Goal: Task Accomplishment & Management: Manage account settings

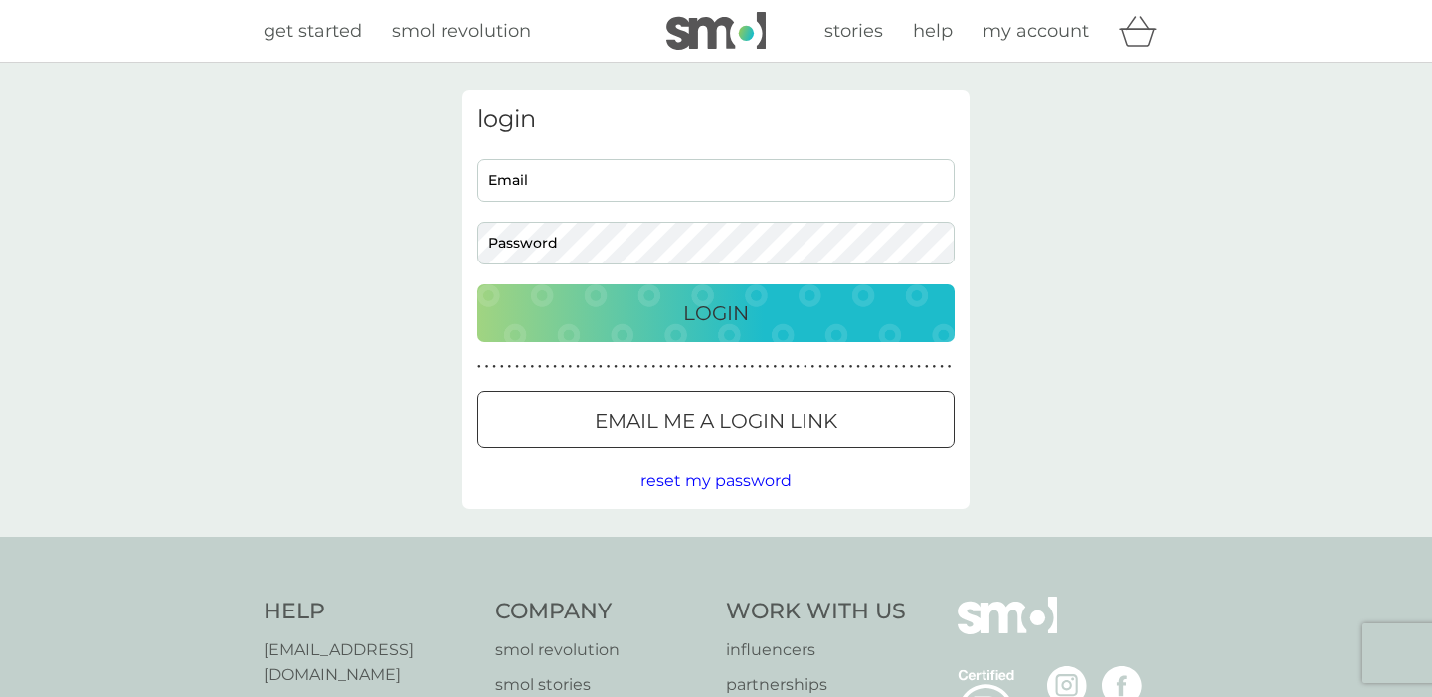
type input "[EMAIL_ADDRESS][DOMAIN_NAME]"
click at [709, 317] on p "Login" at bounding box center [716, 313] width 66 height 32
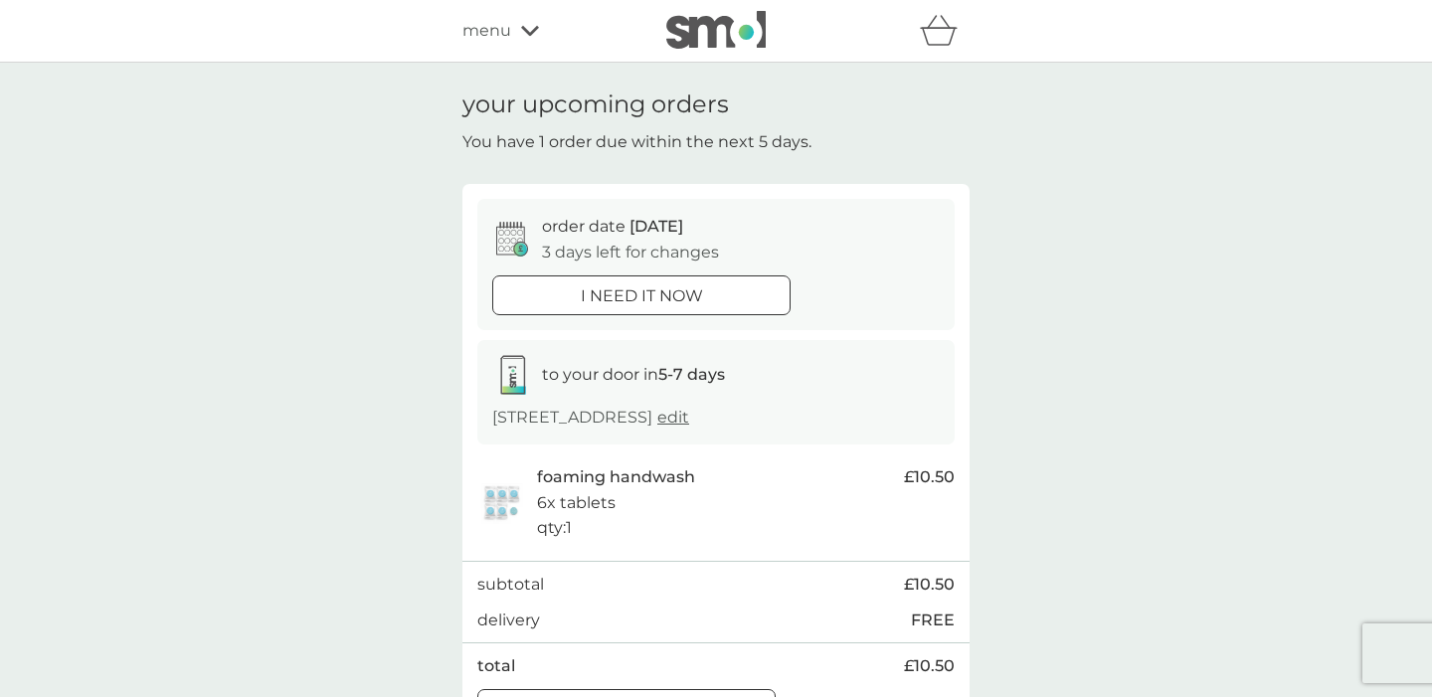
scroll to position [71, 0]
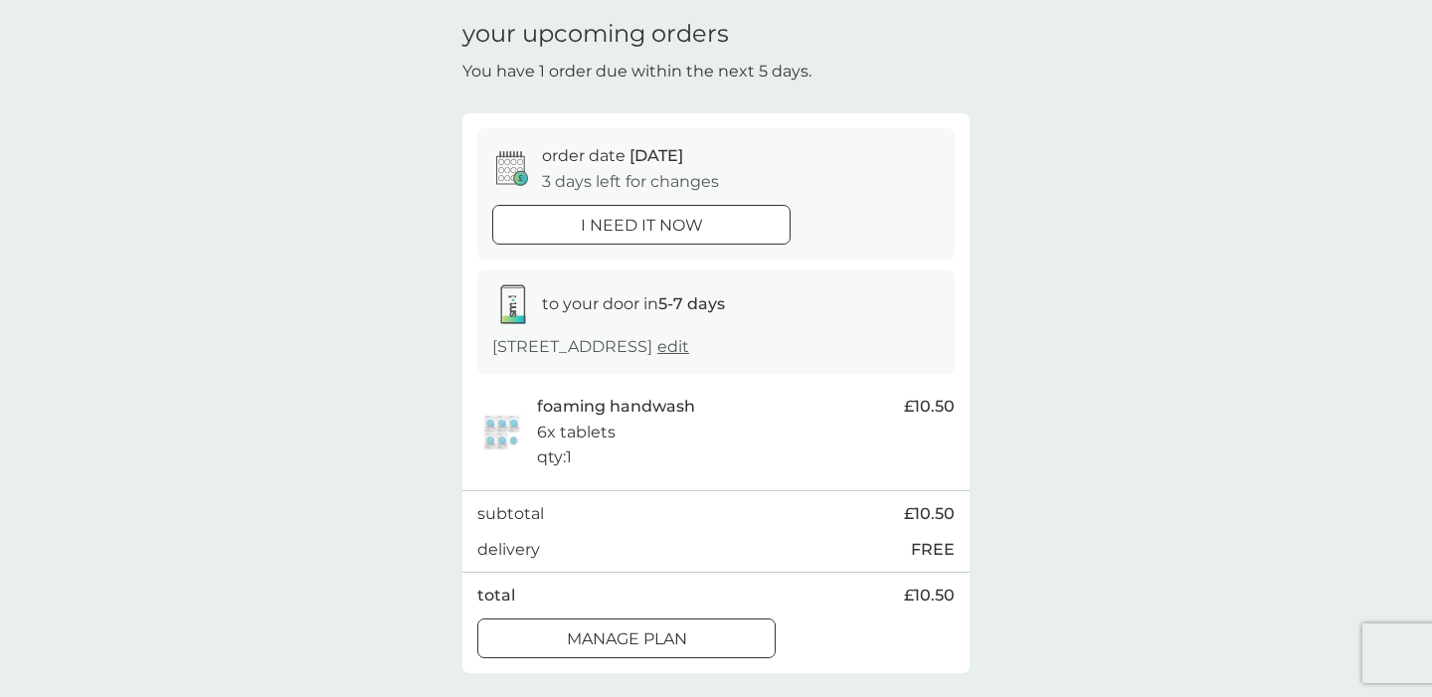
click at [651, 638] on div at bounding box center [651, 638] width 0 height 0
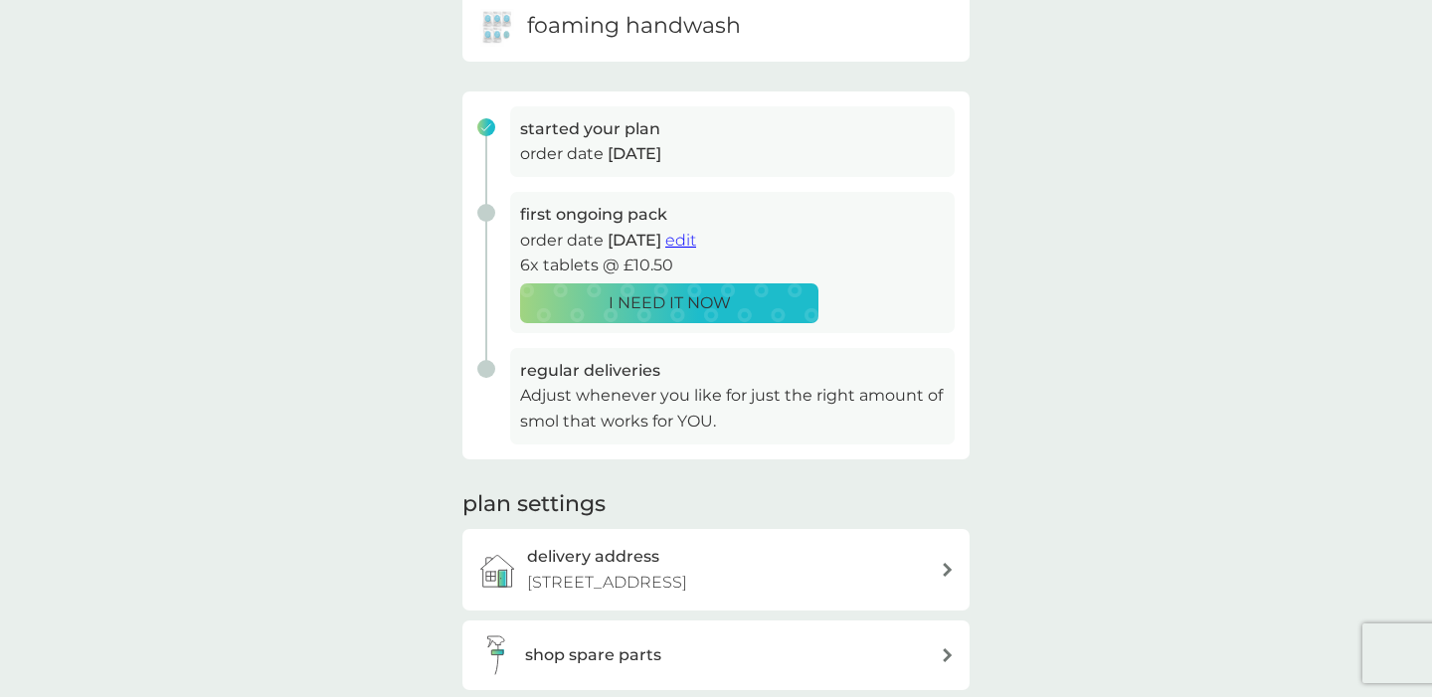
scroll to position [204, 0]
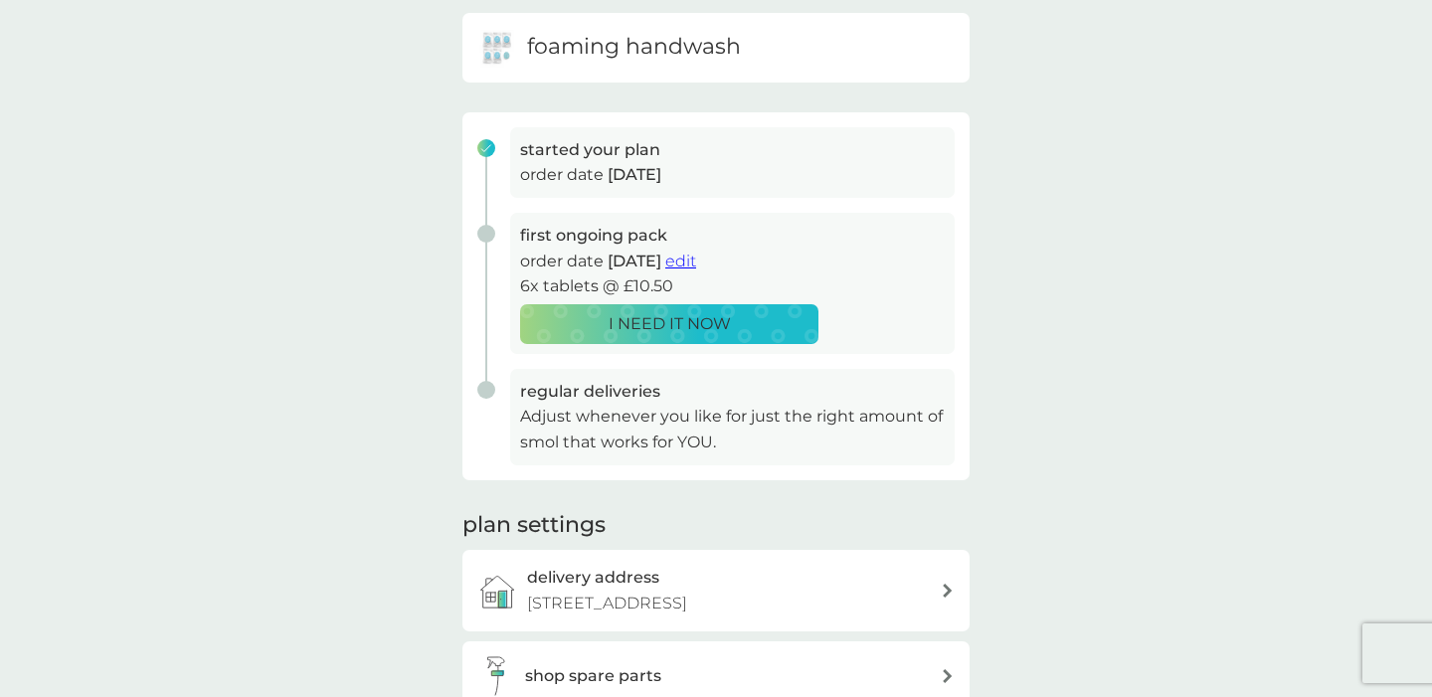
click at [696, 259] on span "edit" at bounding box center [680, 261] width 31 height 19
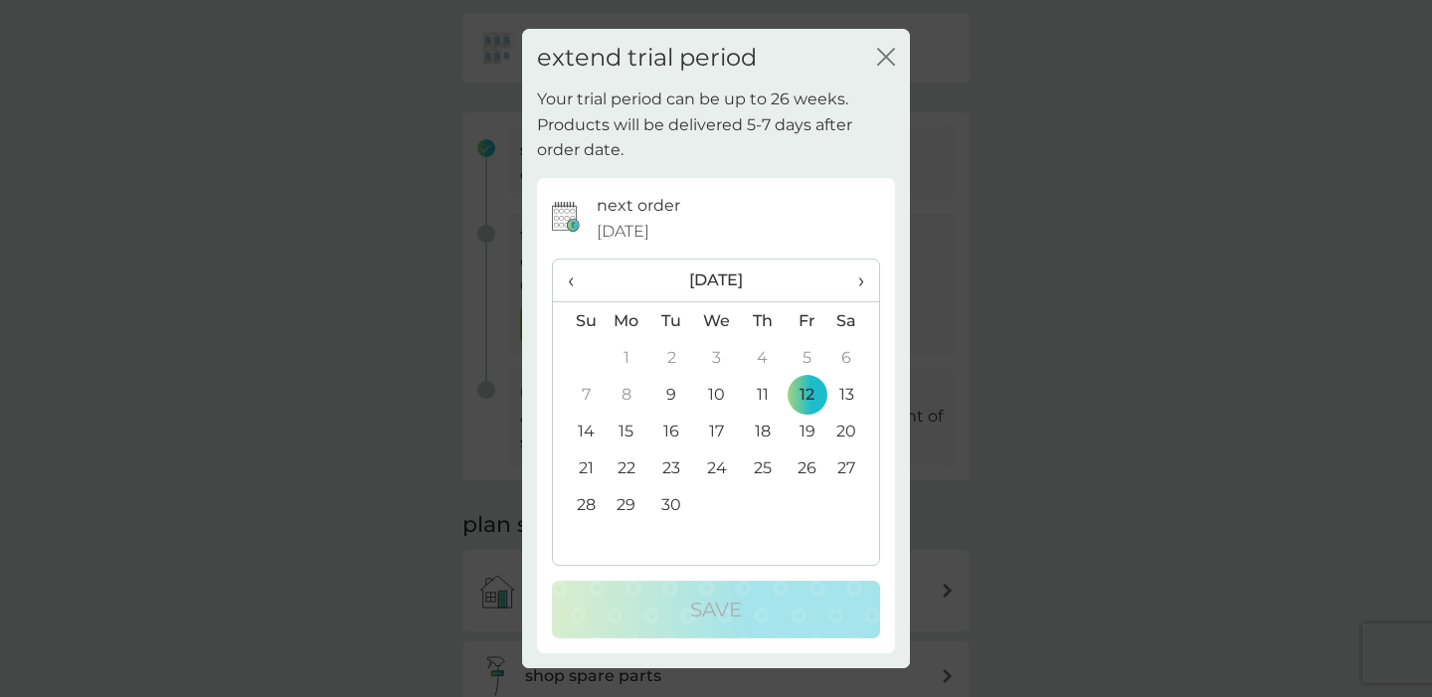
click at [862, 282] on span "›" at bounding box center [855, 281] width 20 height 42
click at [802, 357] on td "3" at bounding box center [807, 357] width 45 height 37
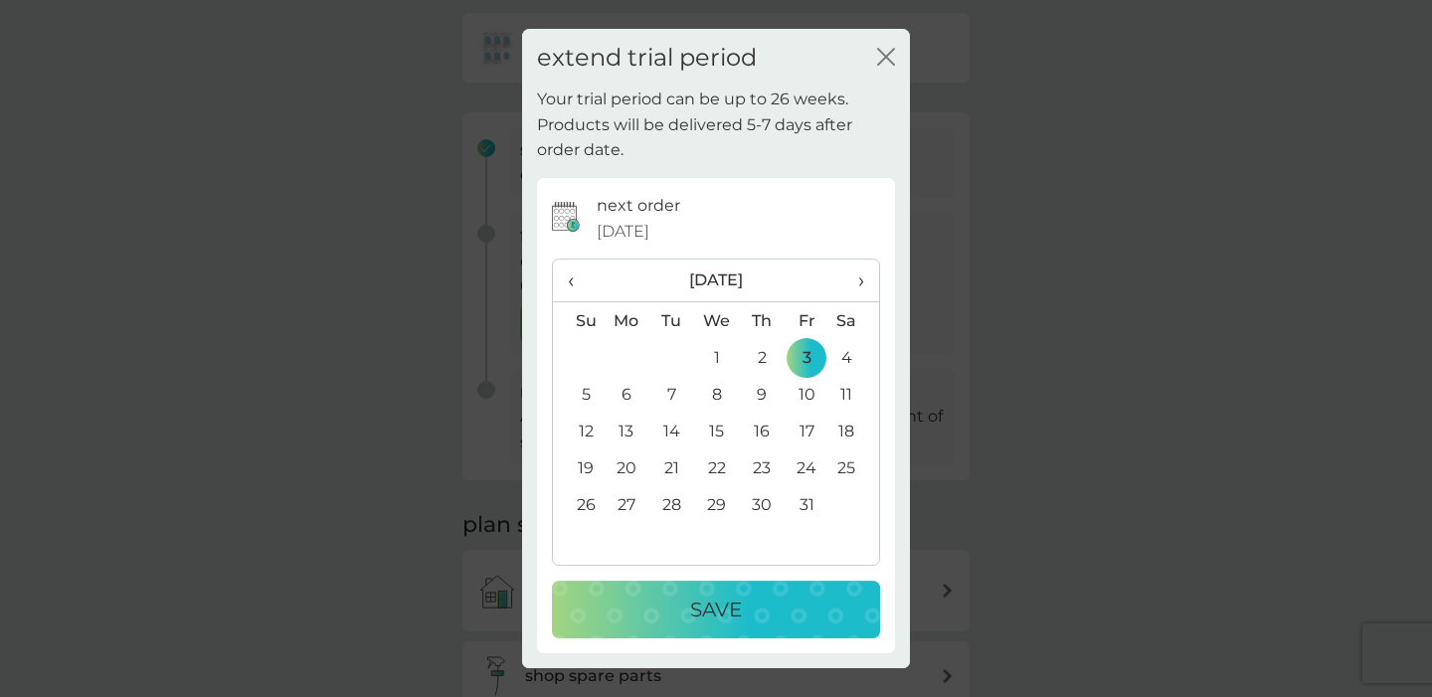
click at [748, 618] on div "Save" at bounding box center [716, 610] width 288 height 32
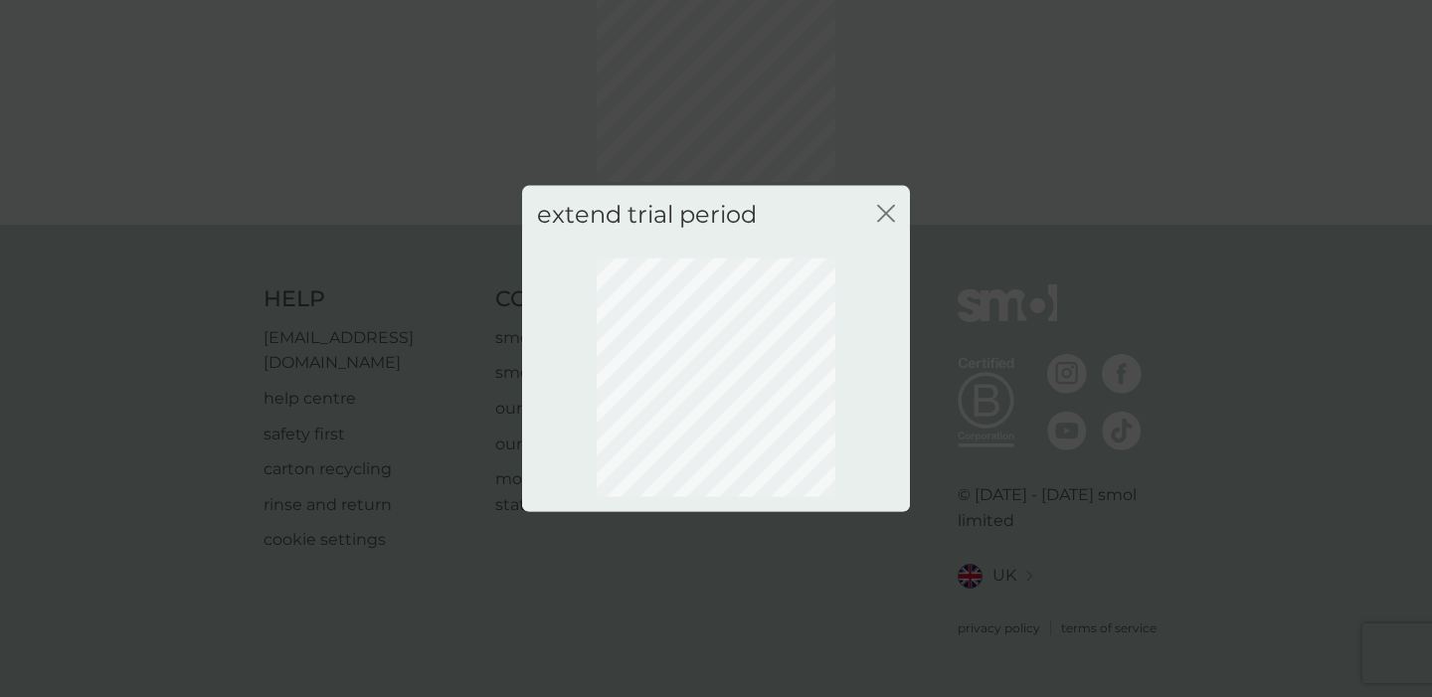
scroll to position [136, 0]
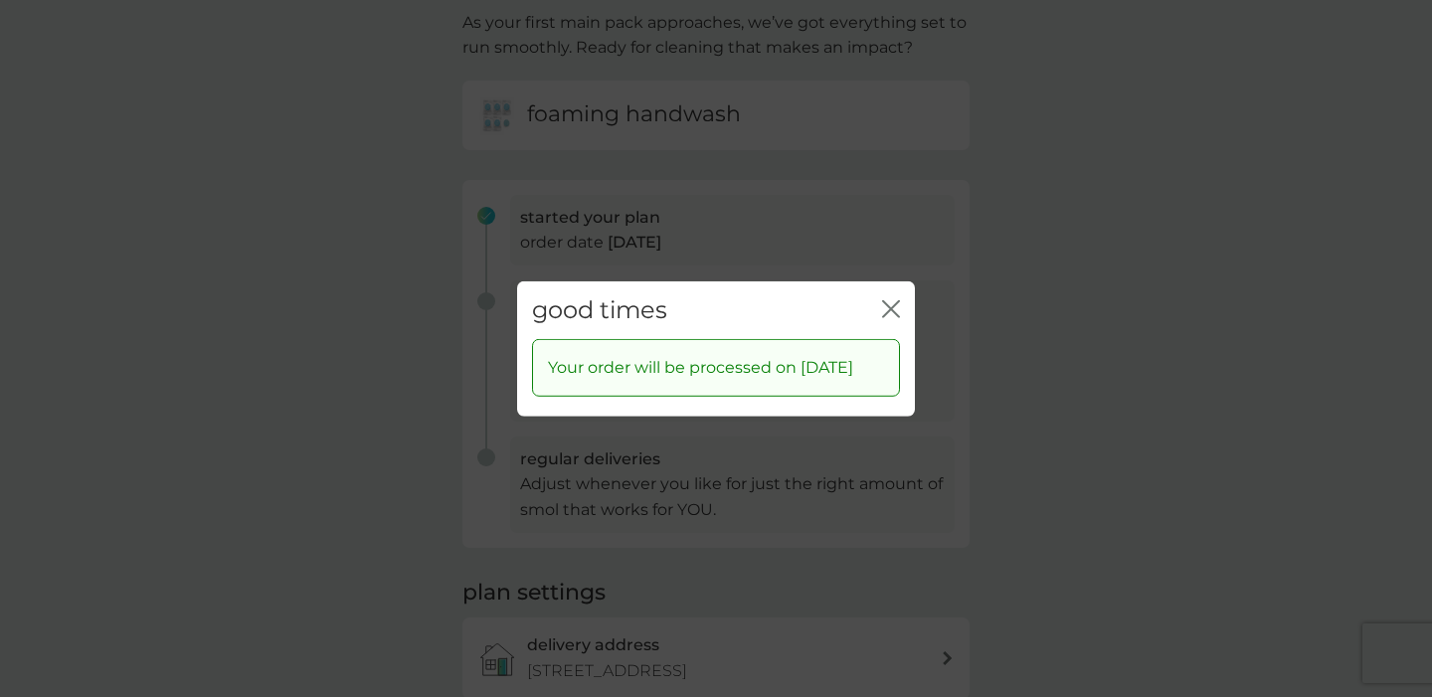
click at [896, 299] on icon "close" at bounding box center [891, 308] width 18 height 18
